Goal: Task Accomplishment & Management: Manage account settings

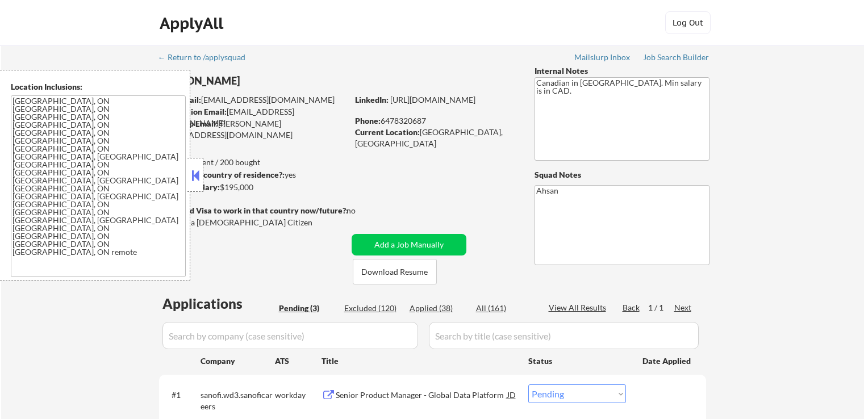
select select ""pending""
click at [197, 178] on button at bounding box center [195, 175] width 12 height 17
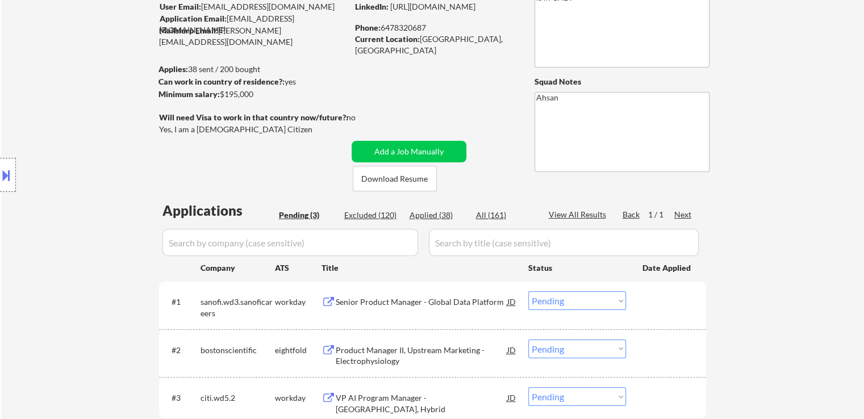
scroll to position [114, 0]
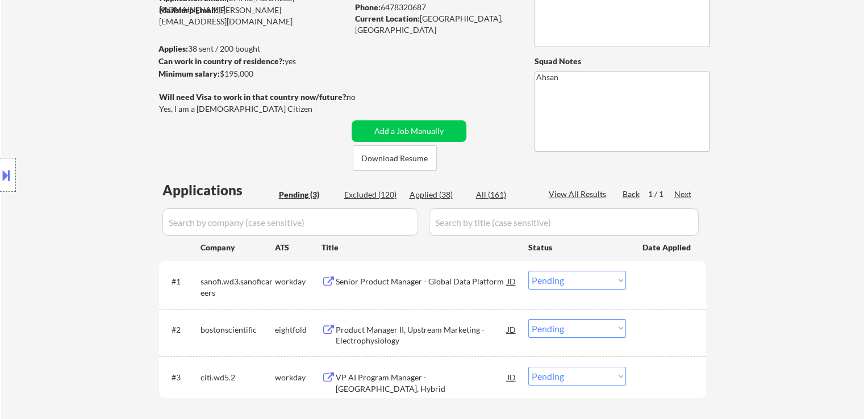
click at [387, 194] on div "Excluded (120)" at bounding box center [372, 194] width 57 height 11
select select ""excluded""
select select ""excluded__expired_""
select select ""excluded__bad_match_""
select select ""excluded__expired_""
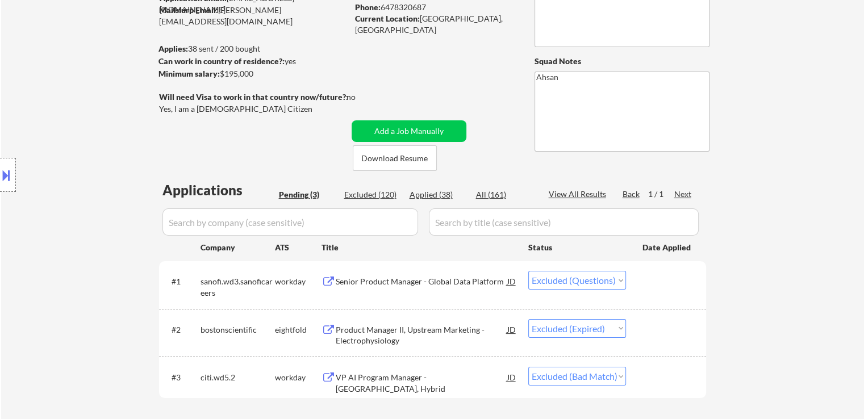
select select ""excluded__bad_match_""
select select ""excluded""
select select ""excluded__bad_match_""
select select ""excluded__salary_""
select select ""excluded__expired_""
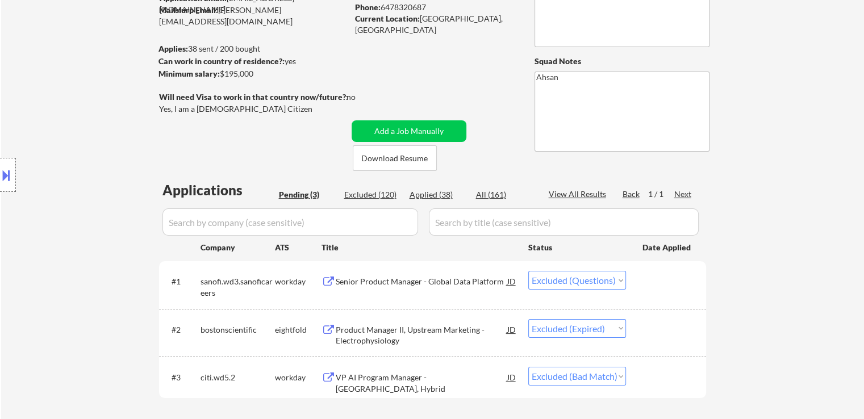
select select ""excluded__bad_match_""
select select ""excluded__salary_""
select select ""excluded__bad_match_""
select select ""excluded""
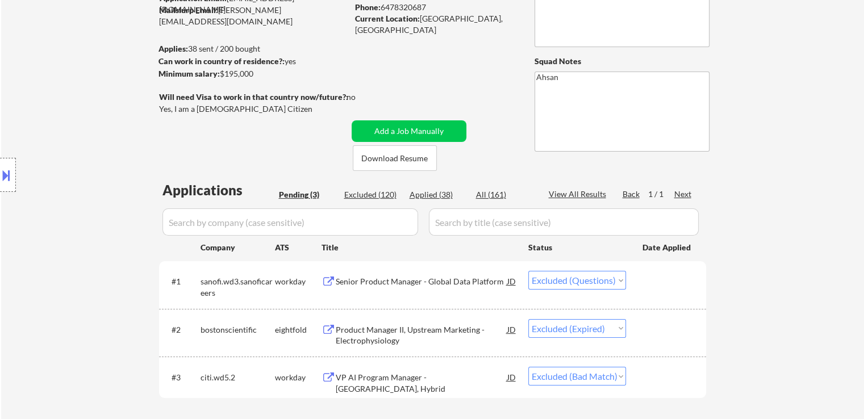
select select ""excluded__salary_""
select select ""excluded""
select select ""excluded__expired_""
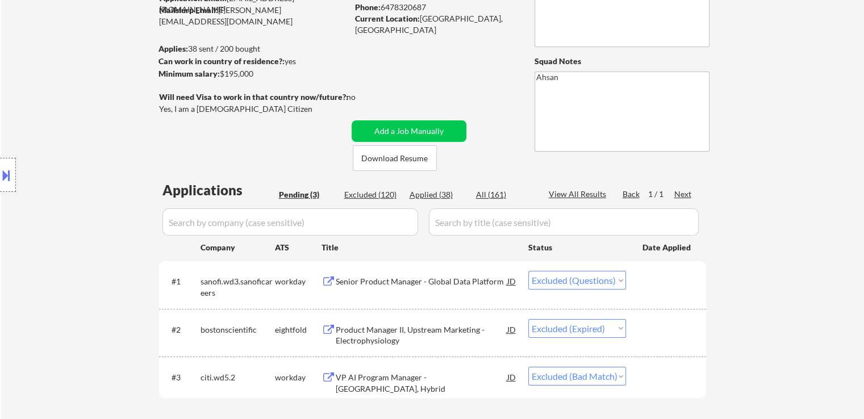
select select ""excluded__expired_""
select select ""excluded__salary_""
select select ""excluded__bad_match_""
select select ""excluded__expired_""
select select ""excluded__salary_""
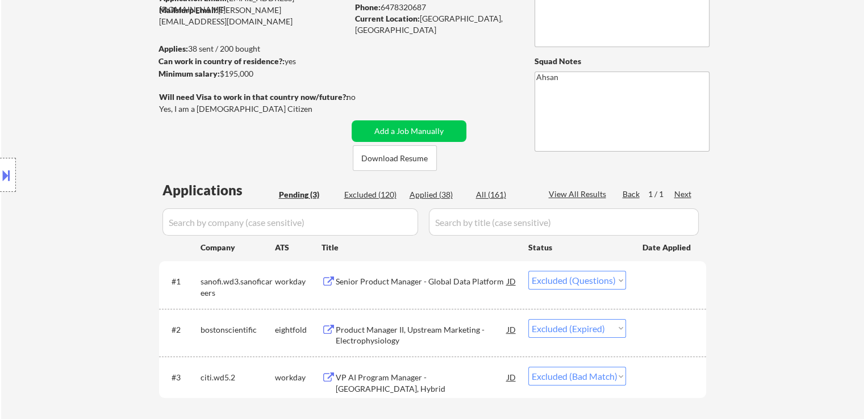
select select ""excluded__bad_match_""
select select ""excluded__salary_""
select select ""excluded__bad_match_""
select select ""excluded__salary_""
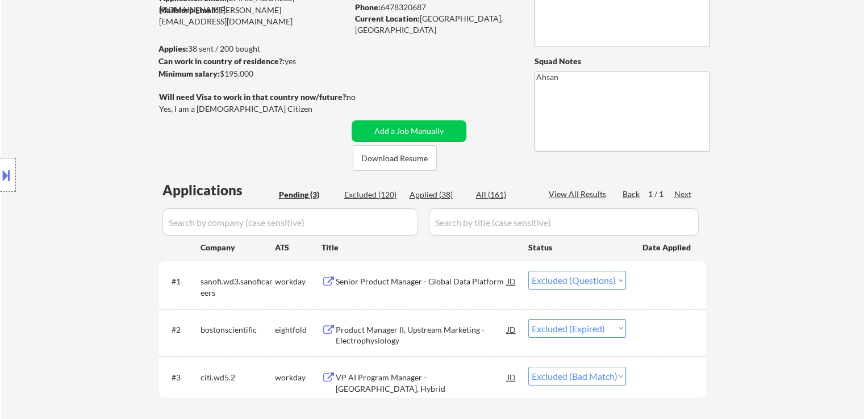
select select ""excluded__expired_""
select select ""excluded__bad_match_""
select select ""excluded__location_""
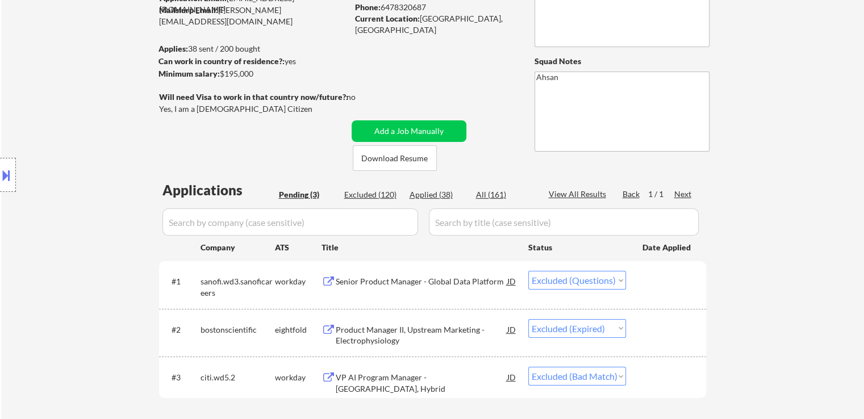
select select ""excluded__bad_match_""
select select ""excluded""
select select ""excluded__salary_""
select select ""excluded__expired_""
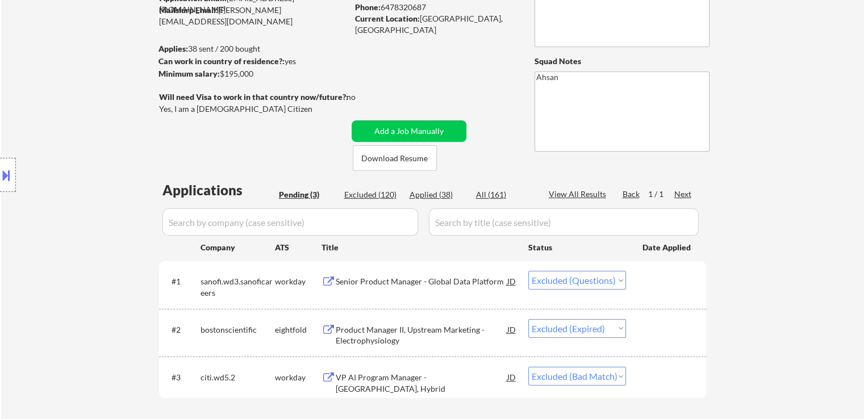
select select ""excluded__salary_""
select select ""excluded""
select select ""excluded__expired_""
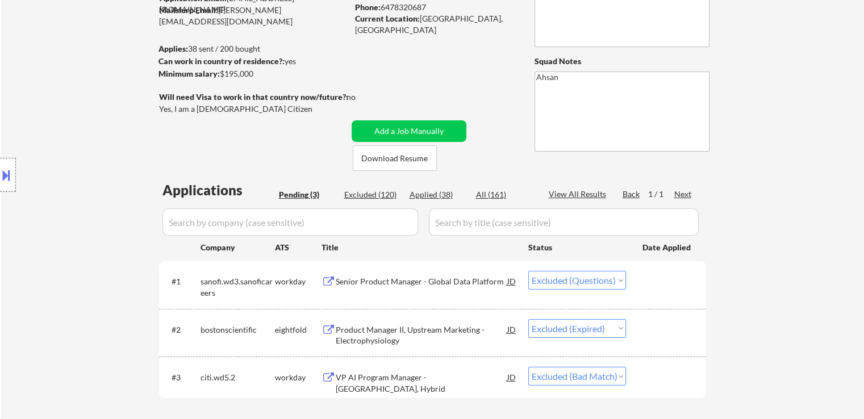
select select ""excluded__location_""
select select ""excluded__expired_""
select select ""excluded__bad_match_""
select select ""excluded__salary_""
select select ""excluded__bad_match_""
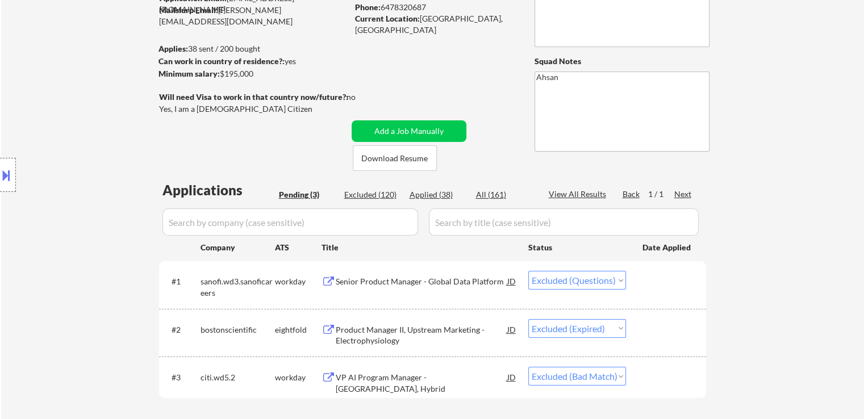
select select ""excluded__salary_""
select select ""excluded__expired_""
select select ""excluded""
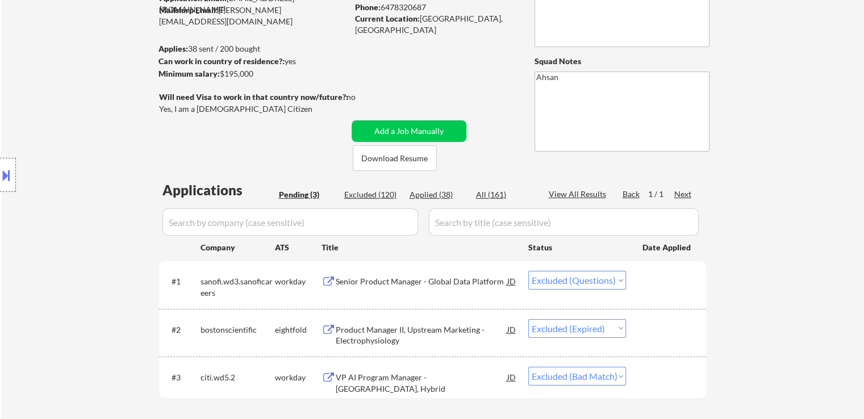
select select ""excluded__salary_""
select select ""excluded__bad_match_""
select select ""excluded__expired_""
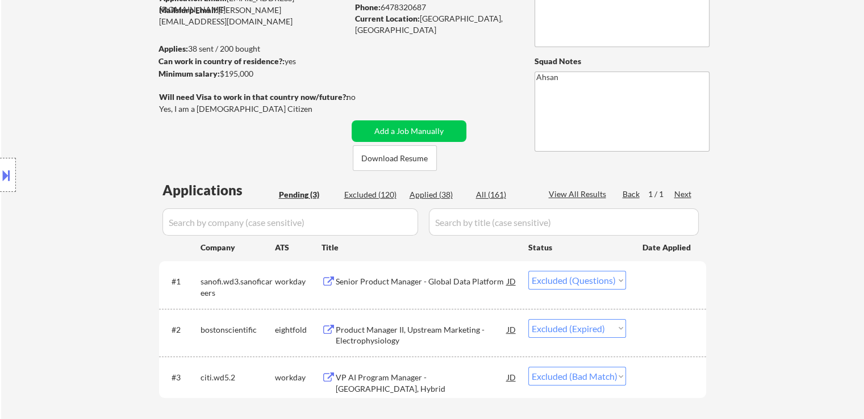
select select ""excluded__salary_""
select select ""excluded__expired_""
select select ""excluded""
select select ""excluded__salary_""
select select ""excluded""
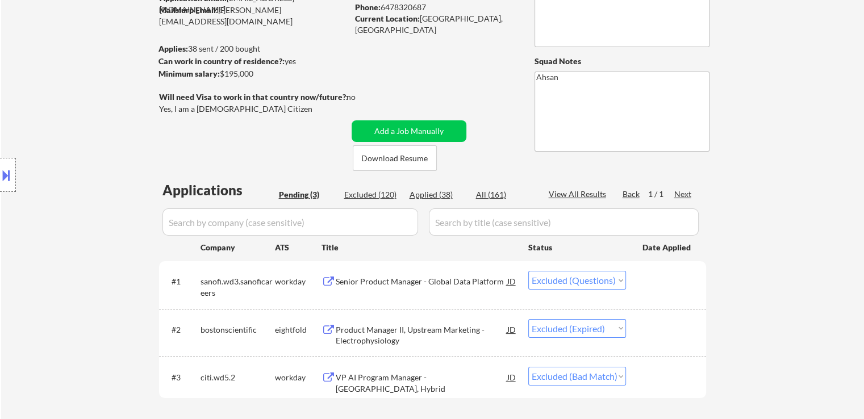
select select ""excluded__expired_""
select select ""excluded__bad_match_""
select select ""excluded__expired_""
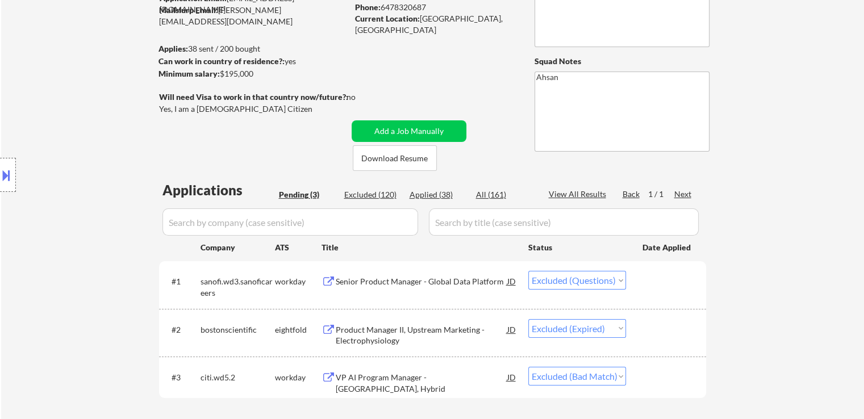
select select ""excluded__bad_match_""
select select ""excluded__salary_""
select select ""excluded__other_""
select select ""excluded__expired_""
select select ""excluded__other_""
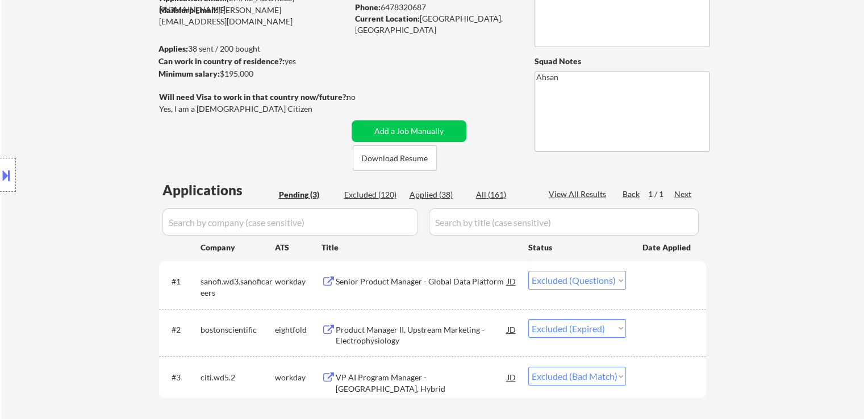
select select ""excluded__bad_match_""
select select ""excluded__salary_""
select select ""excluded__bad_match_""
select select ""excluded__salary_""
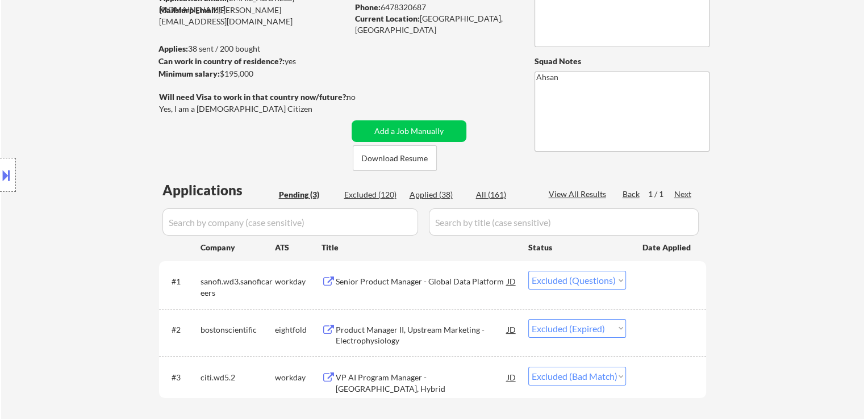
select select ""excluded__expired_""
select select ""excluded__salary_""
select select ""excluded__bad_match_""
select select ""excluded__salary_""
select select ""excluded__other_""
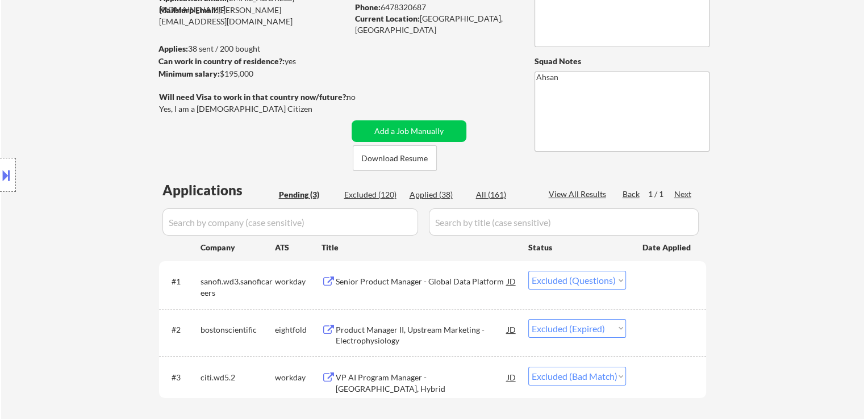
select select ""excluded__expired_""
select select ""excluded""
select select ""excluded__bad_match_""
select select ""excluded__expired_""
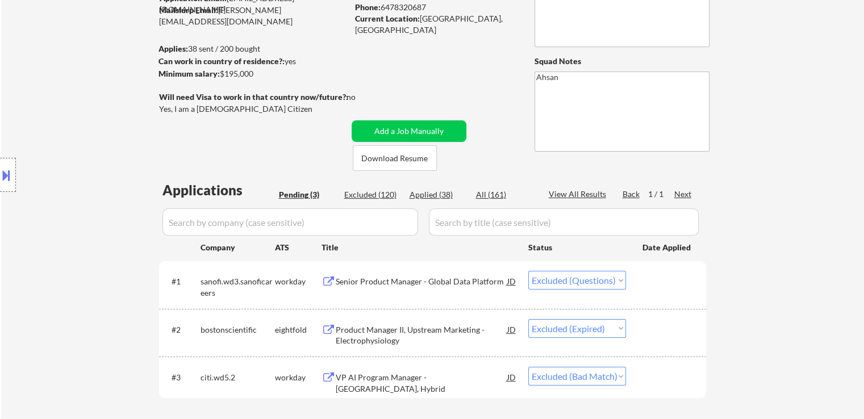
select select ""excluded__bad_match_""
select select ""excluded__expired_""
select select ""excluded__bad_match_""
select select ""excluded__expired_""
select select ""excluded__bad_match_""
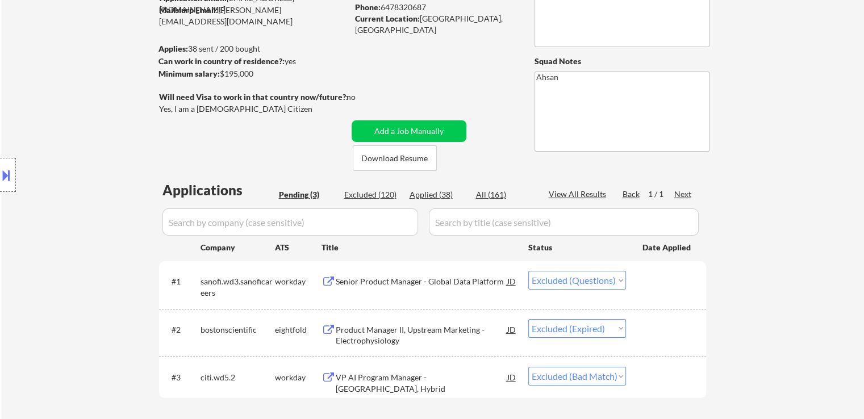
select select ""excluded__expired_""
select select ""excluded__bad_match_""
select select ""excluded__salary_""
select select ""excluded__expired_""
select select ""excluded""
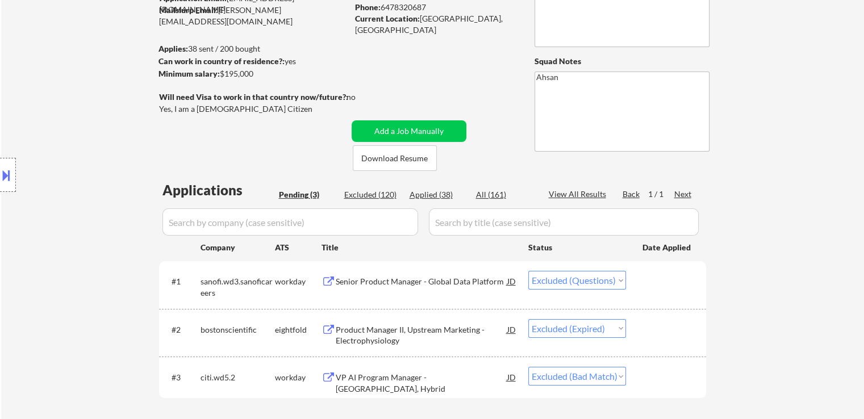
select select ""excluded""
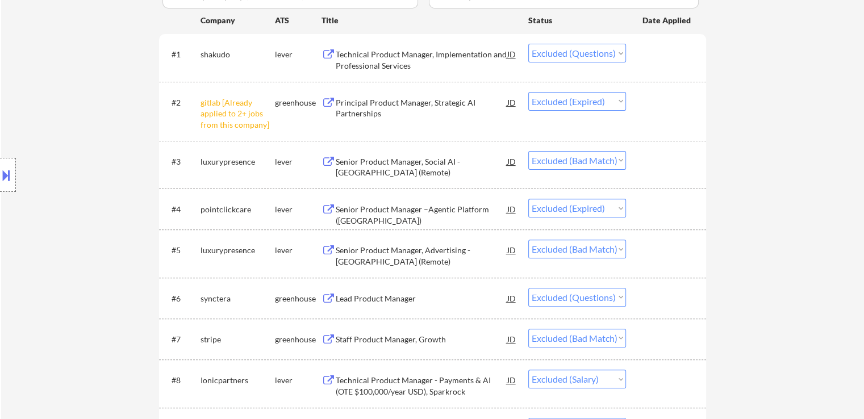
scroll to position [0, 0]
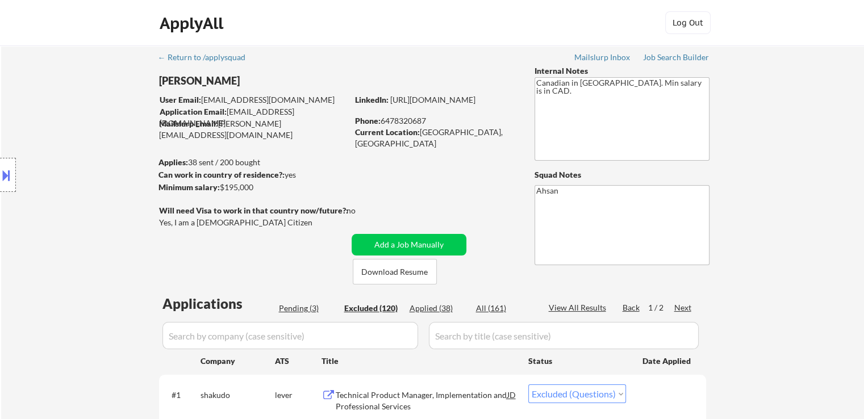
click at [302, 307] on div "Pending (3)" at bounding box center [307, 308] width 57 height 11
select select ""pending""
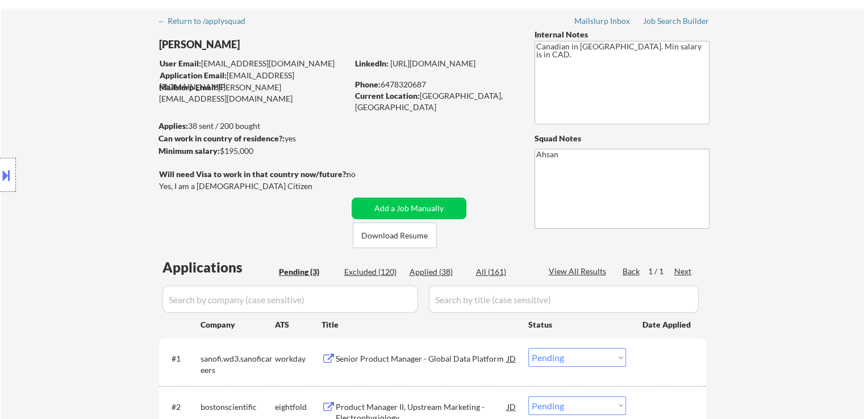
scroll to position [114, 0]
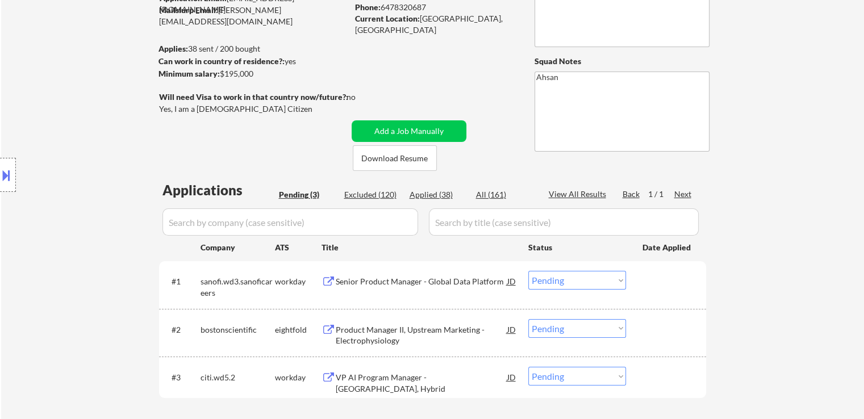
click at [415, 280] on div "Senior Product Manager - Global Data Platform" at bounding box center [422, 281] width 172 height 11
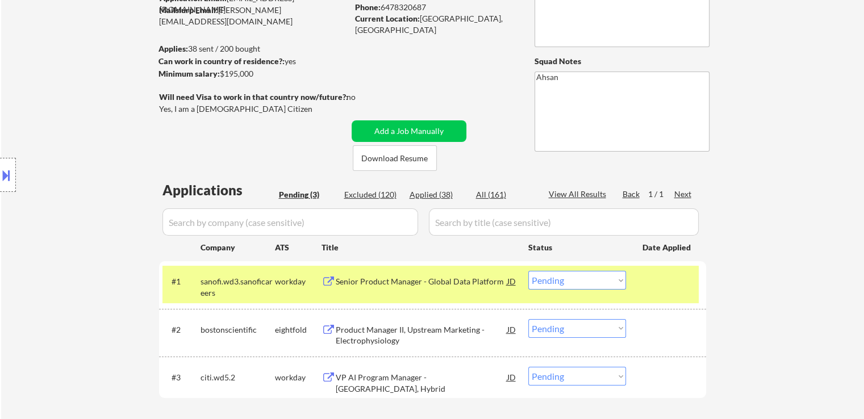
drag, startPoint x: 380, startPoint y: 329, endPoint x: 390, endPoint y: 385, distance: 56.6
click at [380, 328] on div "Product Manager II, Upstream Marketing - Electrophysiology" at bounding box center [422, 335] width 172 height 22
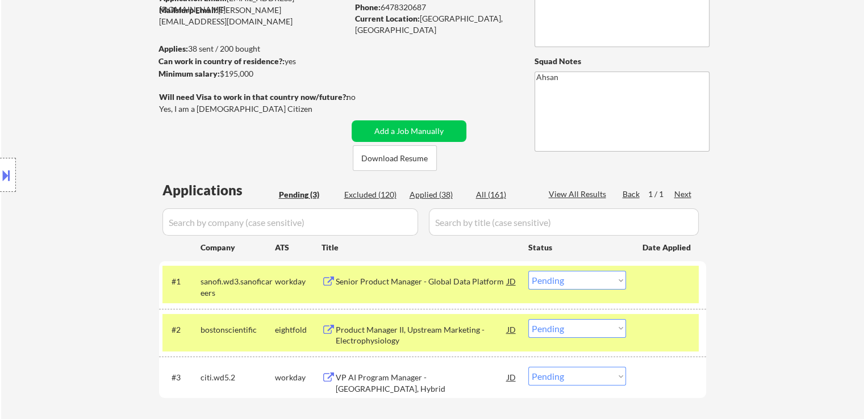
click at [386, 377] on div "VP AI Program Manager - [GEOGRAPHIC_DATA], Hybrid" at bounding box center [422, 383] width 172 height 22
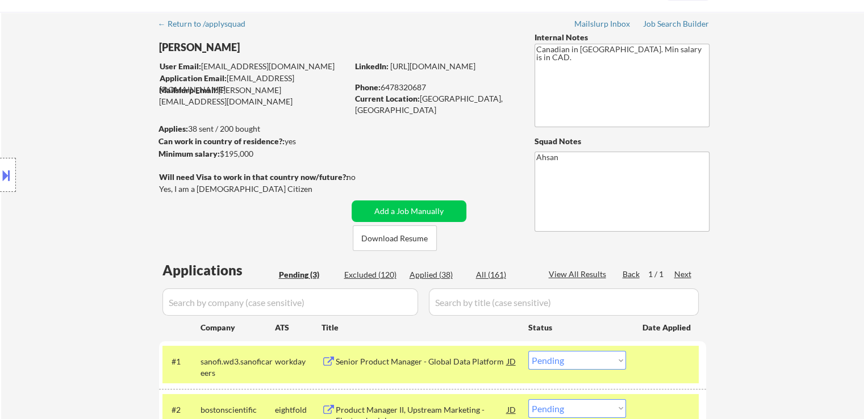
scroll to position [0, 0]
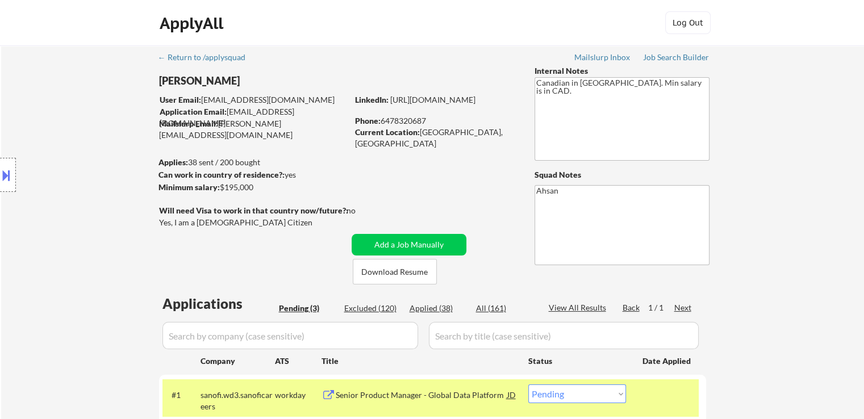
click at [5, 171] on button at bounding box center [6, 175] width 12 height 19
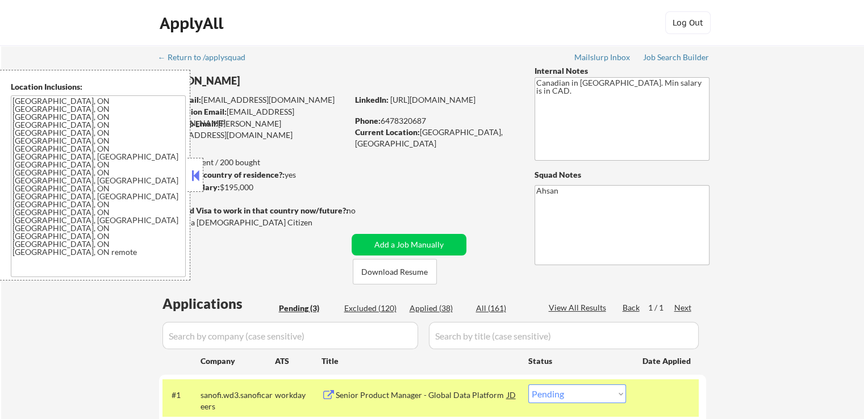
click at [202, 182] on div at bounding box center [195, 175] width 16 height 34
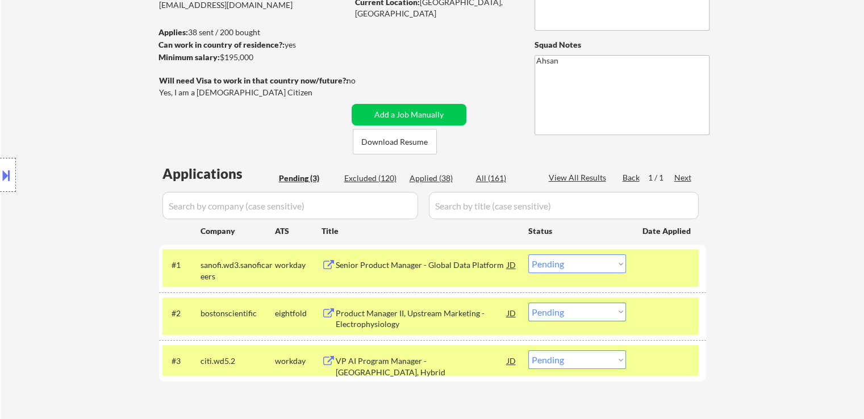
scroll to position [170, 0]
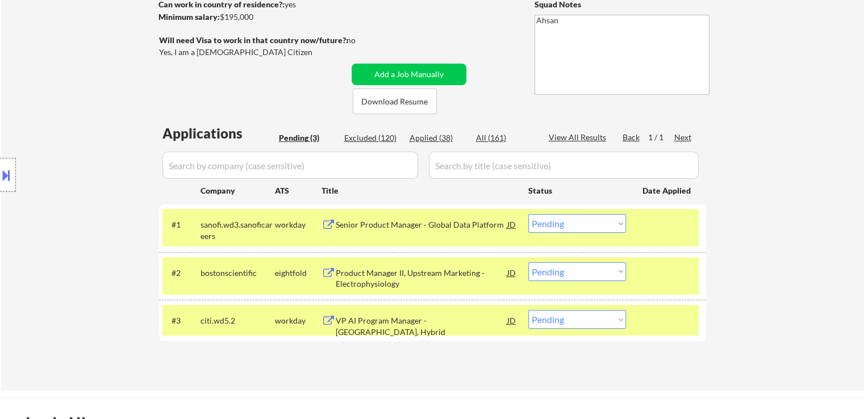
click at [583, 226] on select "Choose an option... Pending Applied Excluded (Questions) Excluded (Expired) Exc…" at bounding box center [577, 223] width 98 height 19
select select ""excluded__salary_""
click at [528, 214] on select "Choose an option... Pending Applied Excluded (Questions) Excluded (Expired) Exc…" at bounding box center [577, 223] width 98 height 19
click at [578, 278] on select "Choose an option... Pending Applied Excluded (Questions) Excluded (Expired) Exc…" at bounding box center [577, 271] width 98 height 19
select select ""excluded__salary_""
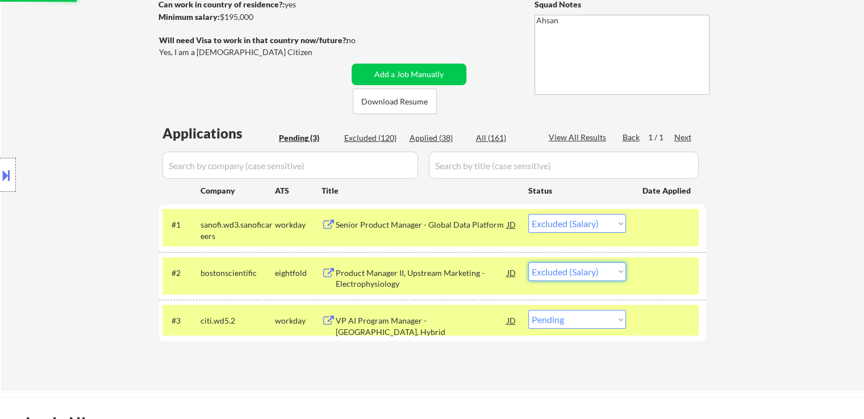
click at [528, 262] on select "Choose an option... Pending Applied Excluded (Questions) Excluded (Expired) Exc…" at bounding box center [577, 271] width 98 height 19
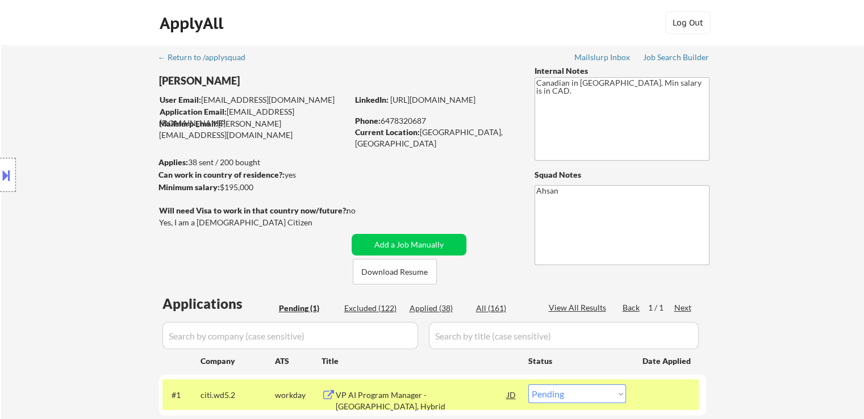
scroll to position [227, 0]
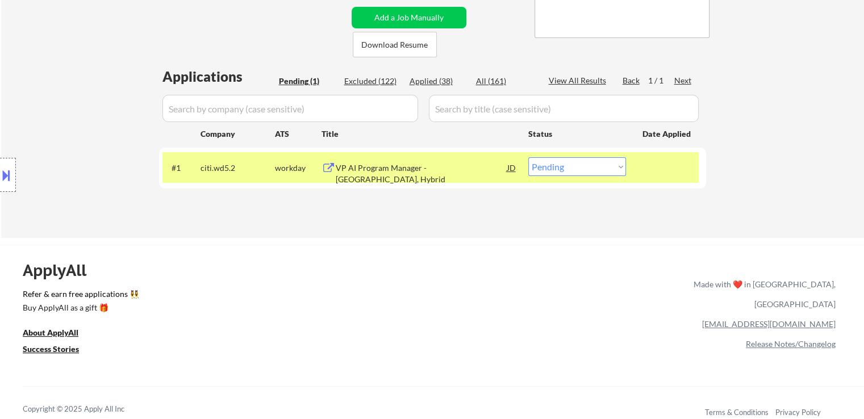
click at [561, 168] on select "Choose an option... Pending Applied Excluded (Questions) Excluded (Expired) Exc…" at bounding box center [577, 166] width 98 height 19
select select ""excluded__salary_""
click at [528, 157] on select "Choose an option... Pending Applied Excluded (Questions) Excluded (Expired) Exc…" at bounding box center [577, 166] width 98 height 19
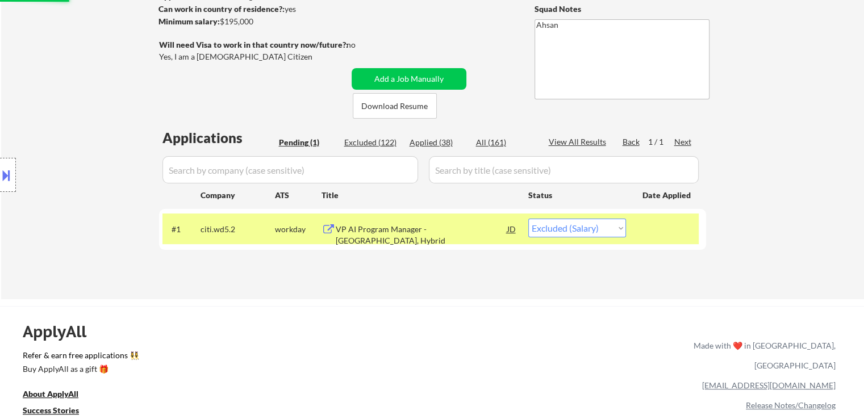
scroll to position [114, 0]
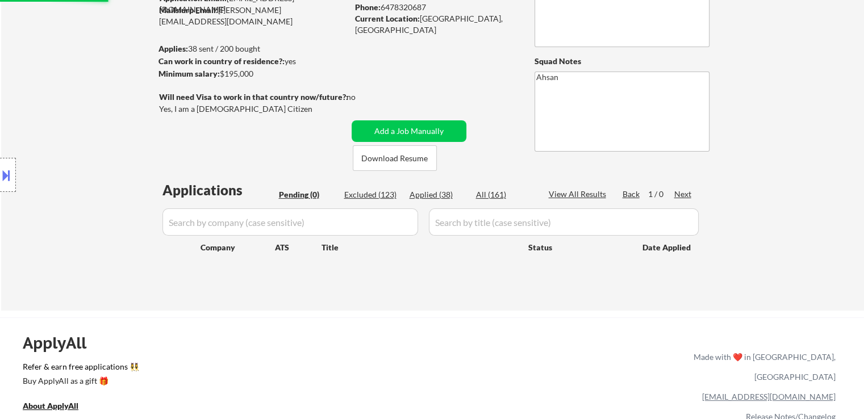
drag, startPoint x: 279, startPoint y: 155, endPoint x: 261, endPoint y: 157, distance: 17.8
click at [279, 153] on div "← Return to /applysquad Mailslurp Inbox Job Search Builder [PERSON_NAME] User E…" at bounding box center [432, 117] width 567 height 370
